Goal: Task Accomplishment & Management: Manage account settings

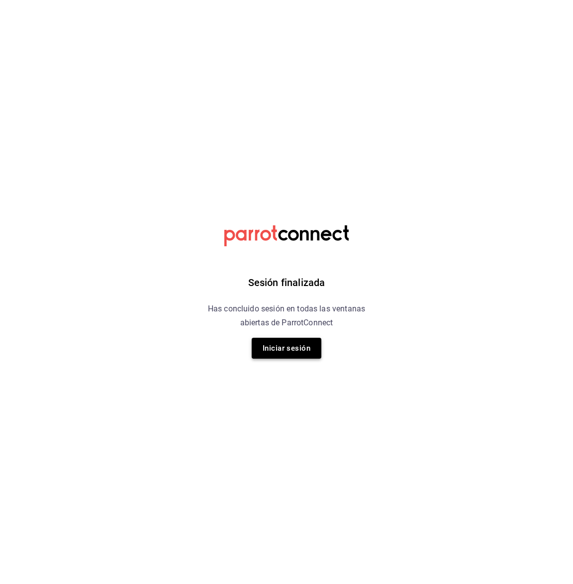
click at [268, 346] on button "Iniciar sesión" at bounding box center [287, 348] width 70 height 21
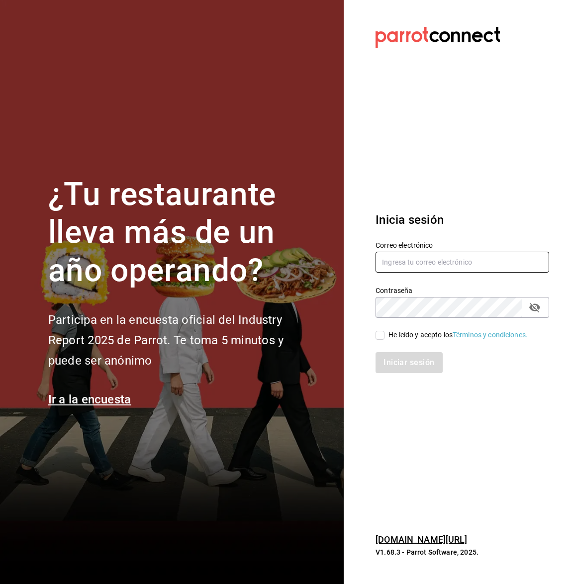
type input "[EMAIL_ADDRESS][DOMAIN_NAME]"
click at [380, 335] on input "He leído y acepto los Términos y condiciones." at bounding box center [380, 335] width 9 height 9
checkbox input "true"
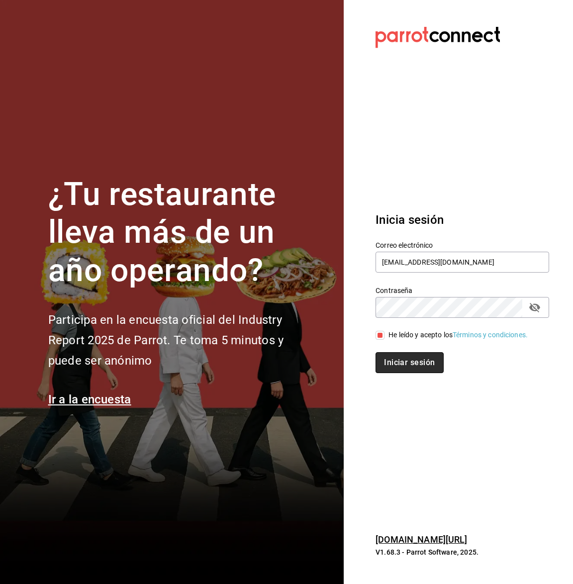
click at [395, 362] on button "Iniciar sesión" at bounding box center [410, 362] width 68 height 21
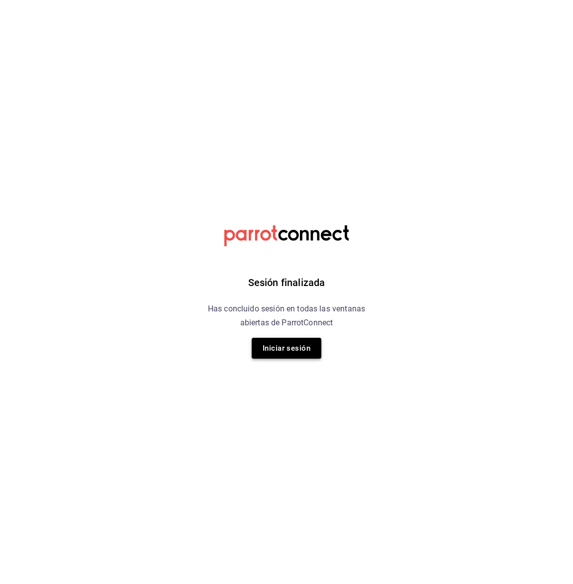
click at [272, 352] on button "Iniciar sesión" at bounding box center [287, 348] width 70 height 21
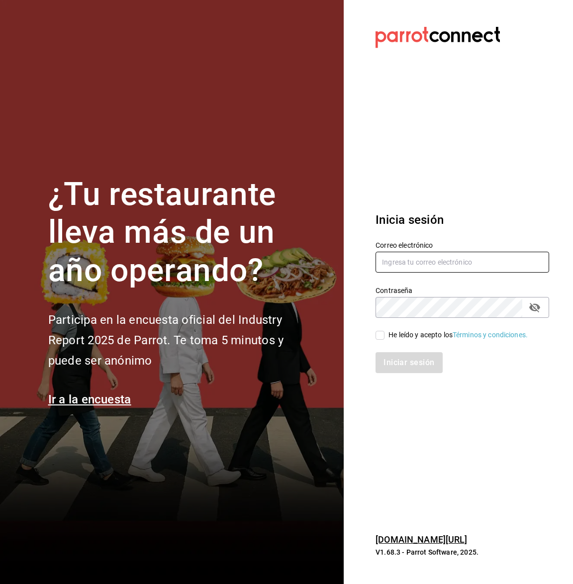
type input "[EMAIL_ADDRESS][DOMAIN_NAME]"
click at [375, 334] on div "He leído y acepto los Términos y condiciones." at bounding box center [457, 329] width 186 height 23
click at [383, 334] on input "He leído y acepto los Términos y condiciones." at bounding box center [380, 335] width 9 height 9
checkbox input "true"
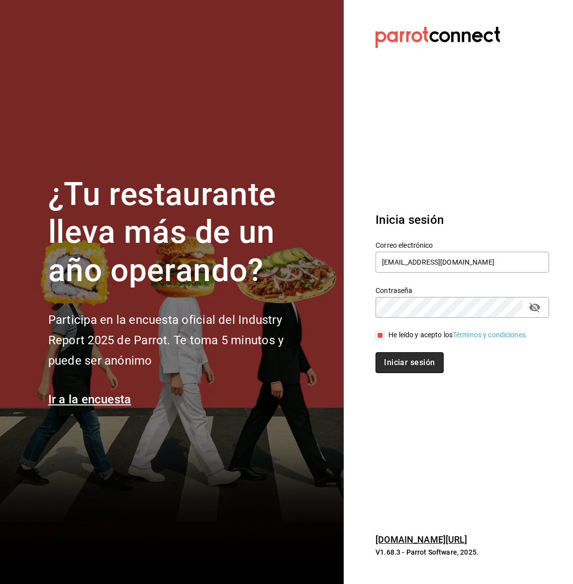
click at [393, 363] on button "Iniciar sesión" at bounding box center [410, 362] width 68 height 21
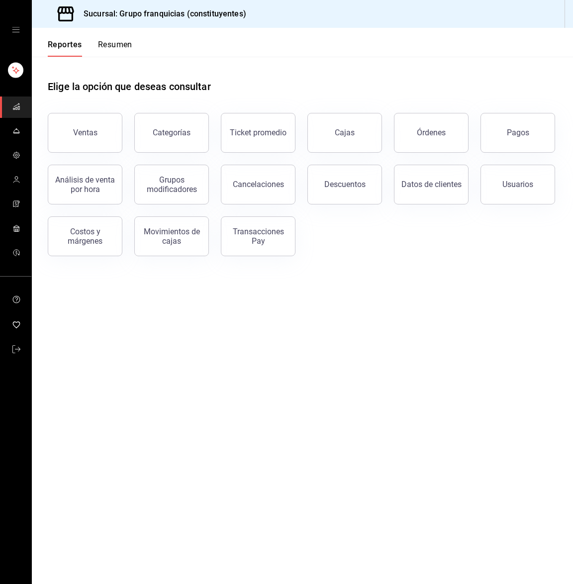
click at [111, 46] on button "Resumen" at bounding box center [115, 48] width 34 height 17
